Goal: Information Seeking & Learning: Learn about a topic

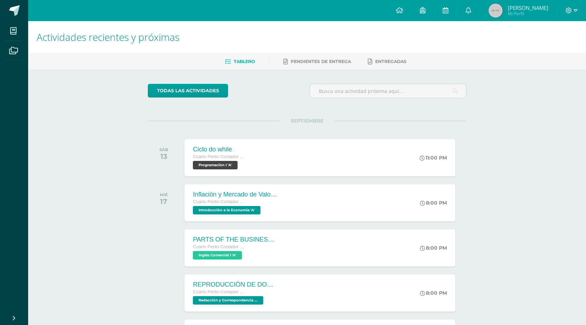
click at [577, 12] on div at bounding box center [571, 10] width 29 height 21
click at [573, 11] on icon at bounding box center [575, 10] width 4 height 6
click at [552, 46] on span "Cerrar sesión" at bounding box center [553, 48] width 32 height 7
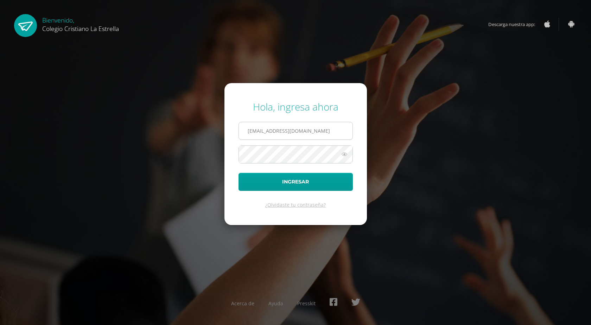
click at [344, 134] on input "2021299@laestrella.edu.gt" at bounding box center [296, 130] width 114 height 17
type input "61@laestrella.edu.gt"
click at [286, 182] on button "Ingresar" at bounding box center [295, 182] width 114 height 18
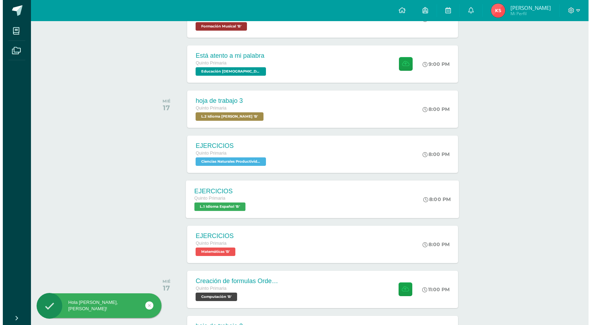
scroll to position [156, 0]
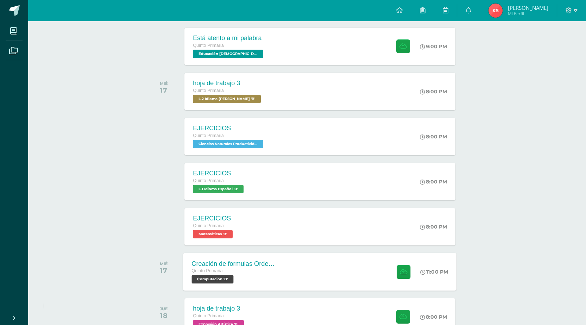
click at [287, 260] on div "Creación de formulas Orden jerárquico Quinto Primaria Computación 'B' 11:00 PM …" at bounding box center [319, 272] width 273 height 38
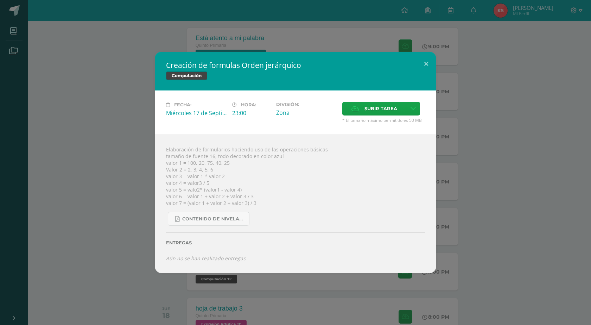
drag, startPoint x: 172, startPoint y: 173, endPoint x: 187, endPoint y: 175, distance: 15.2
click at [176, 173] on div "Elaboración de formularios haciendo uso de las operaciones básicas tamaño de fu…" at bounding box center [295, 203] width 281 height 138
drag, startPoint x: 188, startPoint y: 175, endPoint x: 204, endPoint y: 179, distance: 15.9
click at [207, 178] on div "Elaboración de formularios haciendo uso de las operaciones básicas tamaño de fu…" at bounding box center [295, 203] width 281 height 138
drag, startPoint x: 187, startPoint y: 175, endPoint x: 224, endPoint y: 176, distance: 37.3
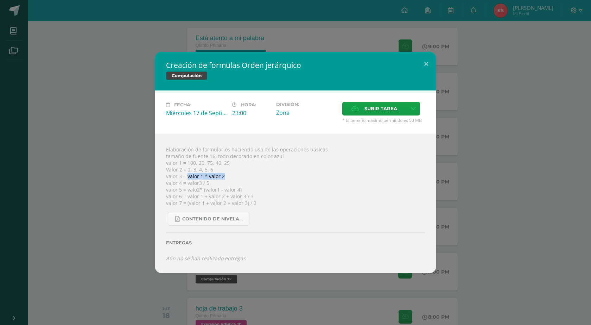
click at [224, 176] on div "Elaboración de formularios haciendo uso de las operaciones básicas tamaño de fu…" at bounding box center [295, 203] width 281 height 138
click at [218, 176] on div "Elaboración de formularios haciendo uso de las operaciones básicas tamaño de fu…" at bounding box center [295, 203] width 281 height 138
copy div "valor 1 * valor 2"
click at [206, 171] on div "Elaboración de formularios haciendo uso de las operaciones básicas tamaño de fu…" at bounding box center [295, 203] width 281 height 138
click at [231, 214] on link "Contenido de Nivelación para Quinto Primaria.pdf" at bounding box center [209, 219] width 82 height 14
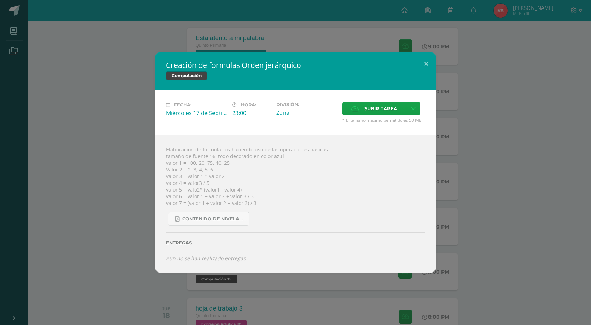
click at [217, 194] on div "Elaboración de formularios haciendo uso de las operaciones básicas tamaño de fu…" at bounding box center [295, 203] width 281 height 138
click at [230, 193] on div "Elaboración de formularios haciendo uso de las operaciones básicas tamaño de fu…" at bounding box center [295, 203] width 281 height 138
click at [272, 188] on div "Elaboración de formularios haciendo uso de las operaciones básicas tamaño de fu…" at bounding box center [295, 203] width 281 height 138
